Goal: Task Accomplishment & Management: Use online tool/utility

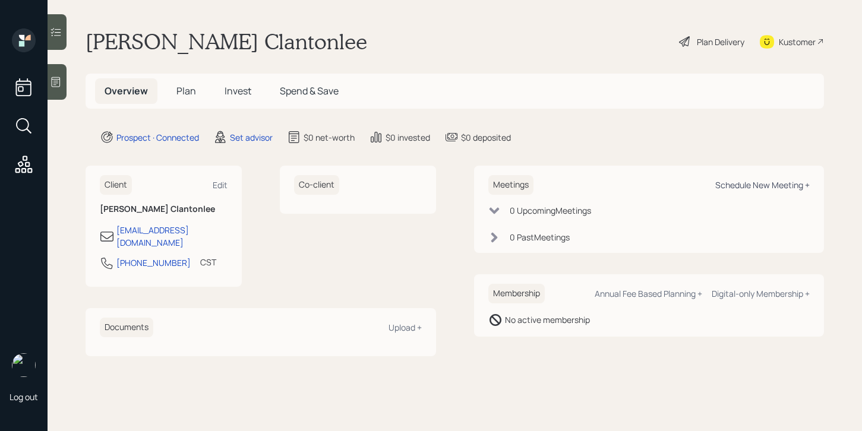
click at [750, 186] on div "Schedule New Meeting +" at bounding box center [762, 184] width 94 height 11
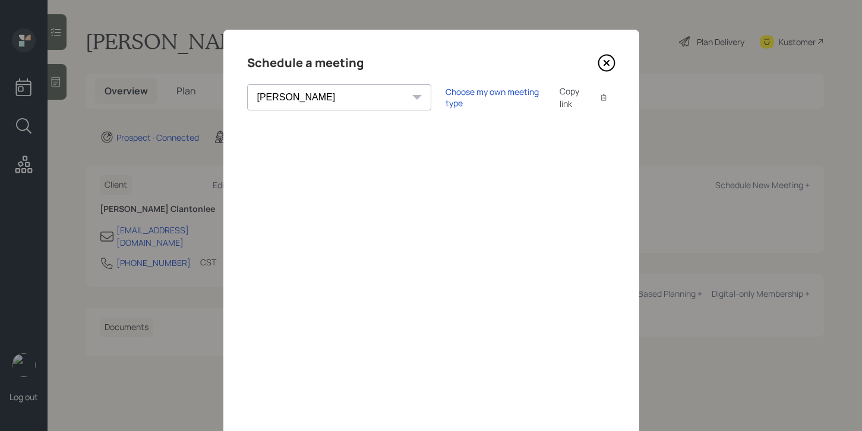
click at [303, 104] on select "[PERSON_NAME] [PERSON_NAME] [PERSON_NAME] [PERSON_NAME] [PERSON_NAME] [PERSON_N…" at bounding box center [339, 97] width 184 height 26
select select "205a2f49-d305-4782-8e90-e36bafbe5565"
click at [247, 84] on select "[PERSON_NAME] [PERSON_NAME] [PERSON_NAME] [PERSON_NAME] [PERSON_NAME] [PERSON_N…" at bounding box center [339, 97] width 184 height 26
click at [446, 100] on div "Choose my own meeting type" at bounding box center [496, 97] width 100 height 23
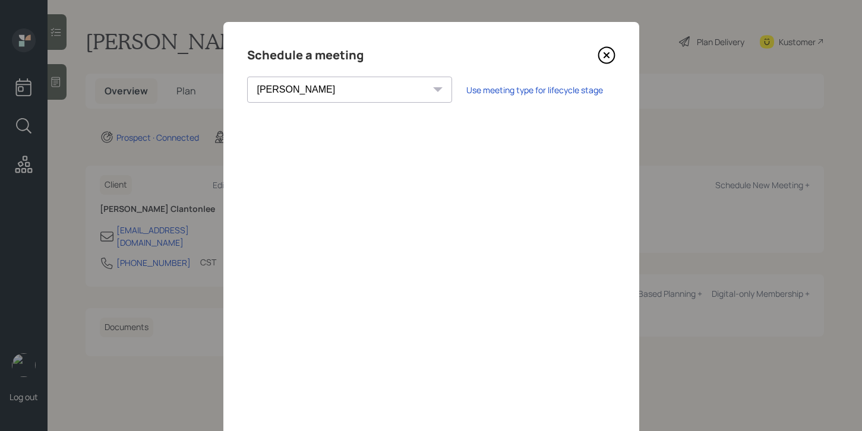
scroll to position [2, 0]
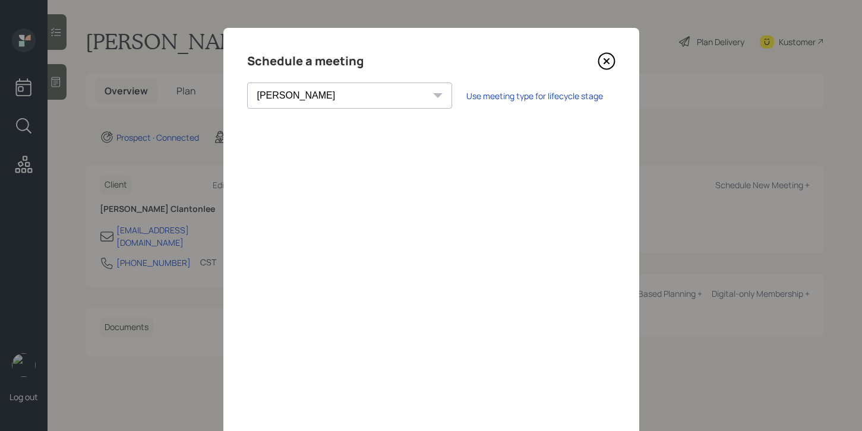
click at [601, 59] on icon at bounding box center [607, 61] width 18 height 18
